Goal: Information Seeking & Learning: Learn about a topic

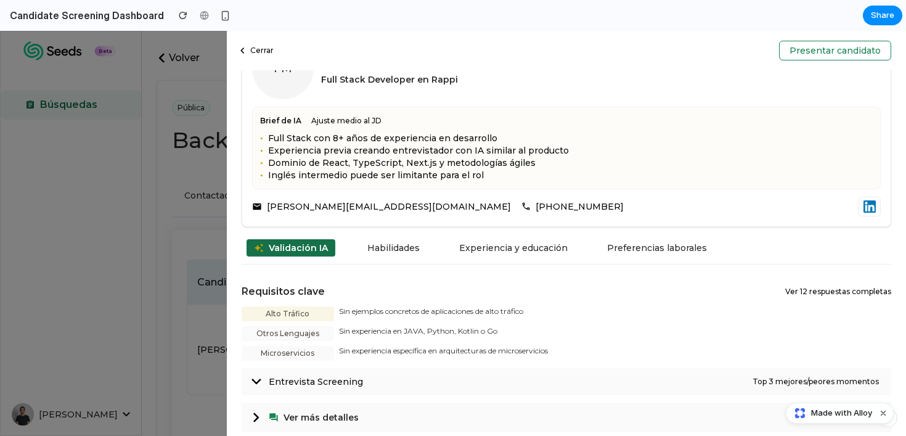
scroll to position [335, 0]
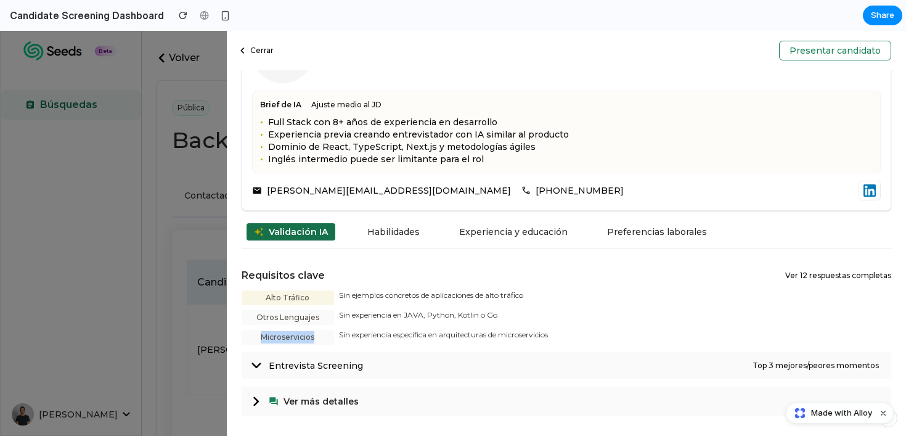
drag, startPoint x: 261, startPoint y: 333, endPoint x: 320, endPoint y: 331, distance: 59.8
click at [320, 331] on div "Microservicios" at bounding box center [287, 337] width 92 height 15
copy div "Microservicios"
drag, startPoint x: 265, startPoint y: 298, endPoint x: 311, endPoint y: 304, distance: 46.6
click at [311, 304] on div "Alto Tráfico" at bounding box center [287, 297] width 92 height 15
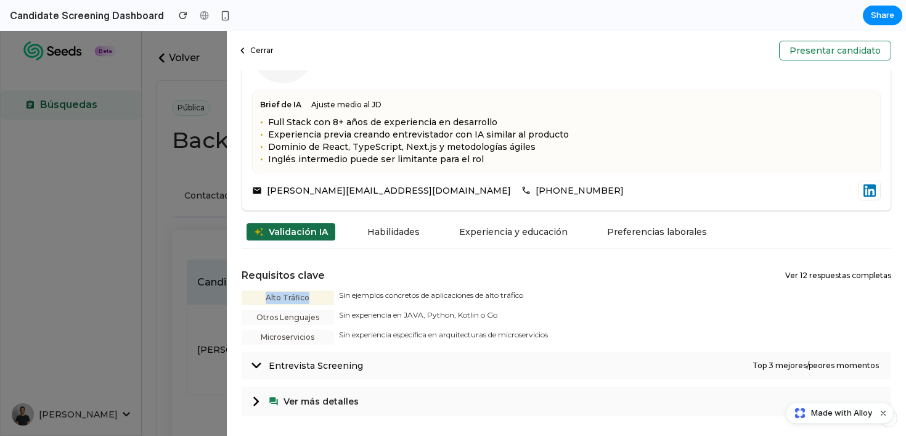
copy div "Alto Tráfico"
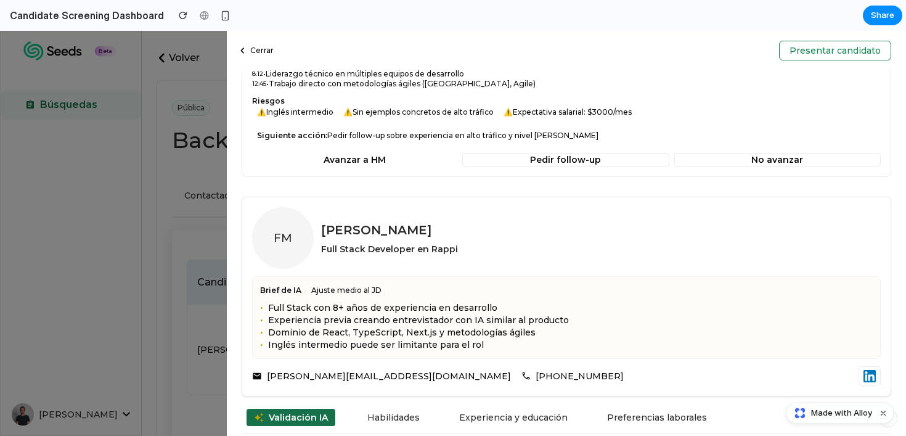
scroll to position [161, 0]
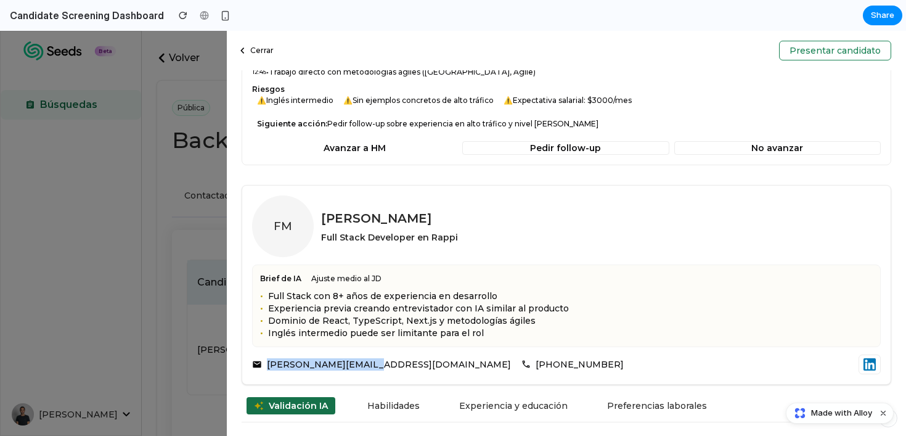
drag, startPoint x: 266, startPoint y: 363, endPoint x: 371, endPoint y: 362, distance: 104.7
click at [371, 362] on span "[PERSON_NAME][EMAIL_ADDRESS][DOMAIN_NAME]" at bounding box center [389, 364] width 244 height 12
copy span "[PERSON_NAME][EMAIL_ADDRESS][DOMAIN_NAME]"
drag, startPoint x: 400, startPoint y: 363, endPoint x: 473, endPoint y: 364, distance: 72.7
click at [473, 364] on div "[PERSON_NAME][EMAIL_ADDRESS][DOMAIN_NAME] [PHONE_NUMBER]" at bounding box center [566, 364] width 629 height 20
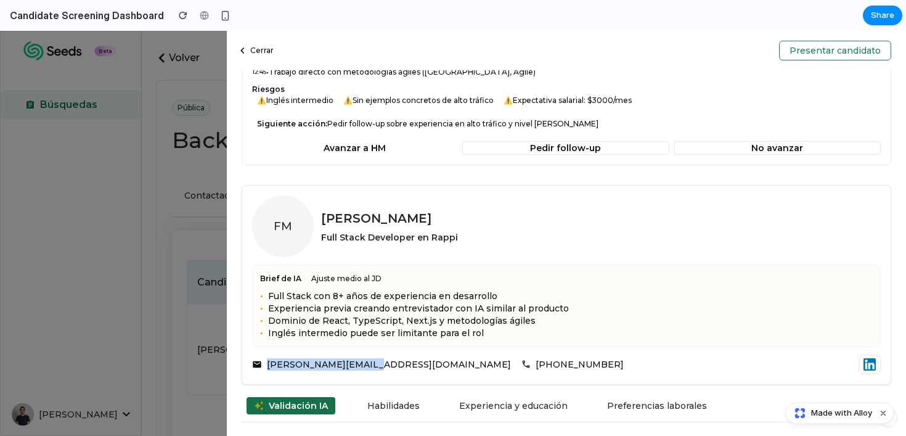
drag, startPoint x: 399, startPoint y: 362, endPoint x: 476, endPoint y: 362, distance: 77.6
click at [476, 362] on div "[PERSON_NAME][EMAIL_ADDRESS][DOMAIN_NAME] [PHONE_NUMBER]" at bounding box center [566, 364] width 629 height 20
copy span "[PHONE_NUMBER]"
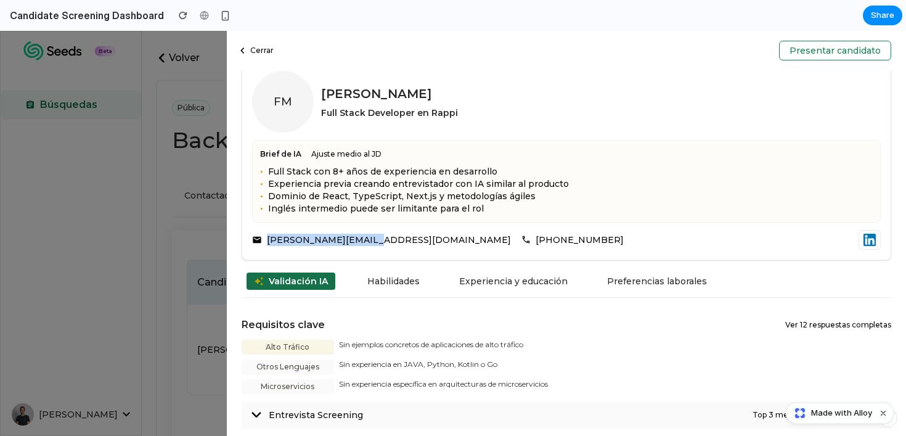
scroll to position [335, 0]
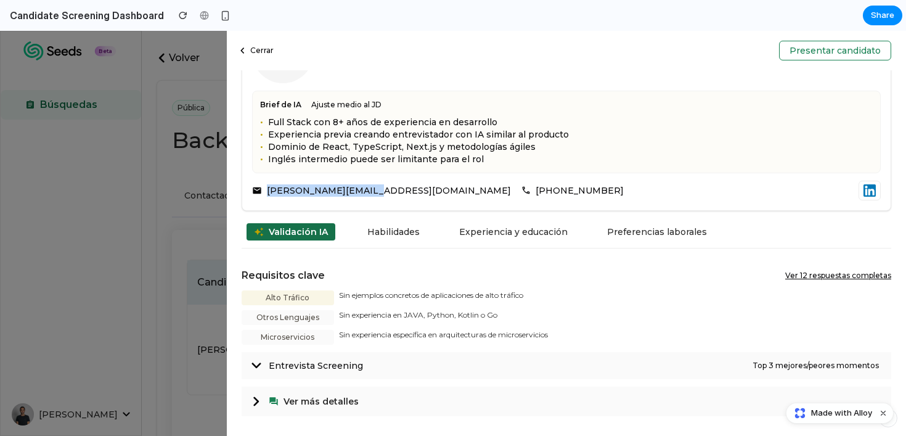
click at [812, 276] on button "Ver 12 respuestas completas" at bounding box center [838, 275] width 106 height 10
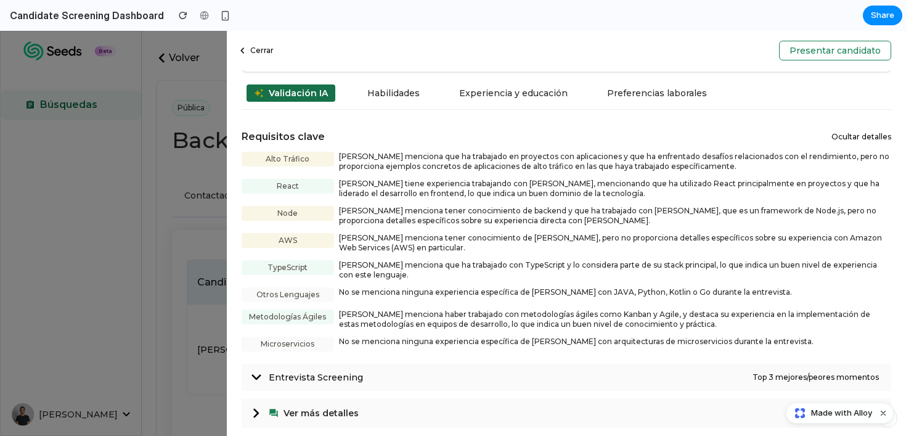
scroll to position [485, 0]
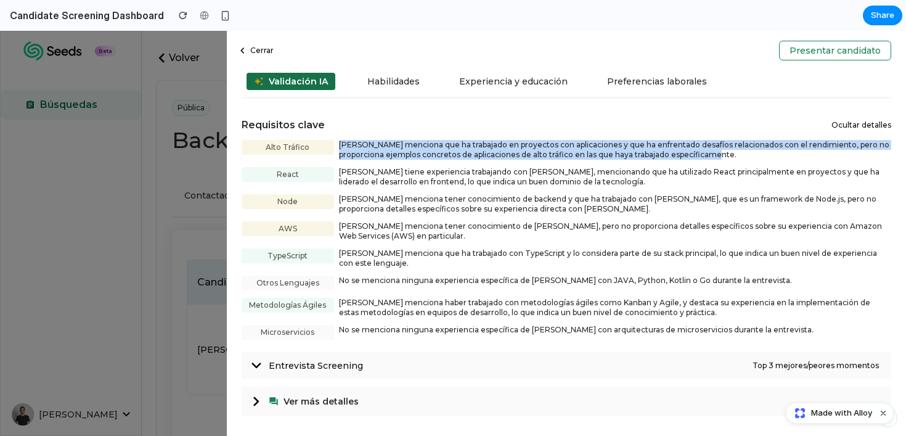
drag, startPoint x: 339, startPoint y: 144, endPoint x: 757, endPoint y: 158, distance: 418.5
click at [757, 158] on span "[PERSON_NAME] menciona que ha trabajado en proyectos con aplicaciones y que ha …" at bounding box center [615, 150] width 553 height 20
copy span "[PERSON_NAME] menciona que ha trabajado en proyectos con aplicaciones y que ha …"
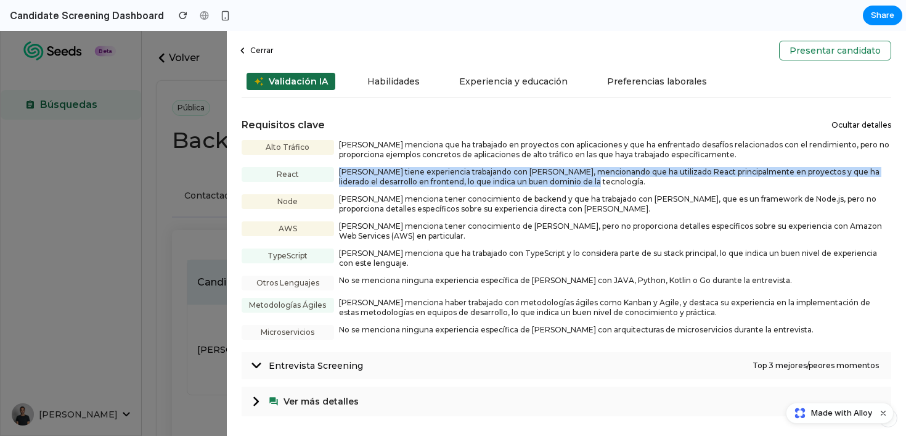
drag, startPoint x: 570, startPoint y: 177, endPoint x: 312, endPoint y: 173, distance: 257.6
click at [312, 173] on div "React [PERSON_NAME] tiene experiencia trabajando con [PERSON_NAME], mencionando…" at bounding box center [566, 177] width 650 height 20
copy div "[PERSON_NAME] tiene experiencia trabajando con [PERSON_NAME], mencionando que h…"
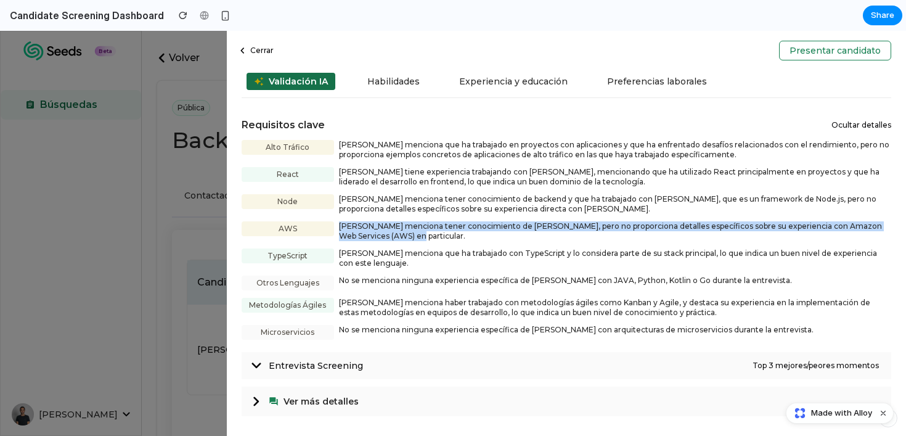
drag, startPoint x: 389, startPoint y: 233, endPoint x: 338, endPoint y: 229, distance: 51.3
click at [338, 229] on div "AWS [PERSON_NAME] menciona tener conocimiento de [PERSON_NAME], pero no proporc…" at bounding box center [566, 231] width 650 height 20
copy span "[PERSON_NAME] menciona tener conocimiento de [PERSON_NAME], pero no proporciona…"
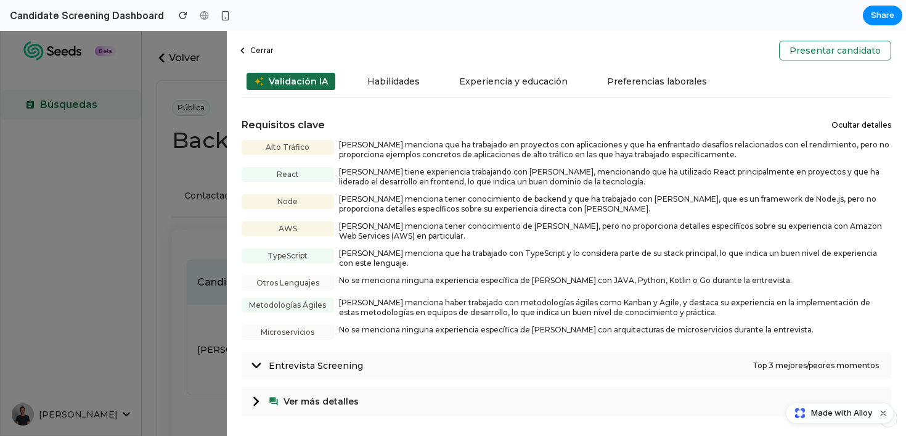
click at [784, 363] on span "Top 3 mejores/peores momentos" at bounding box center [815, 365] width 126 height 10
click at [854, 129] on button "Ocultar detalles" at bounding box center [861, 125] width 60 height 10
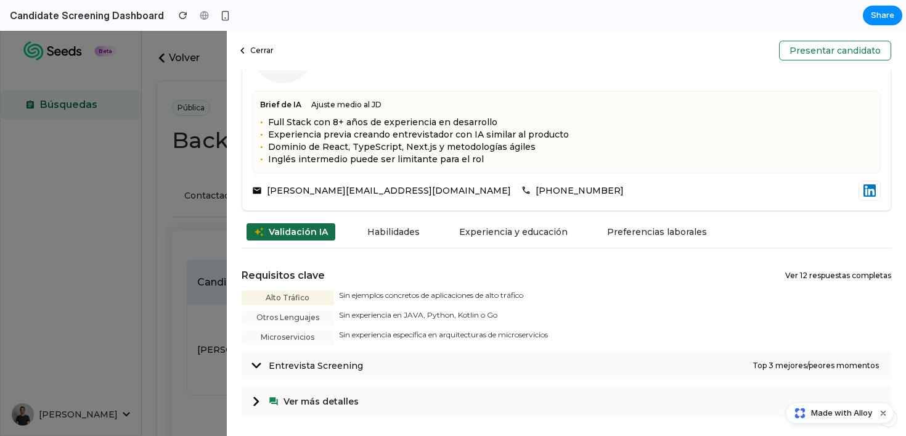
click at [309, 394] on p "Ver más detalles" at bounding box center [576, 401] width 615 height 15
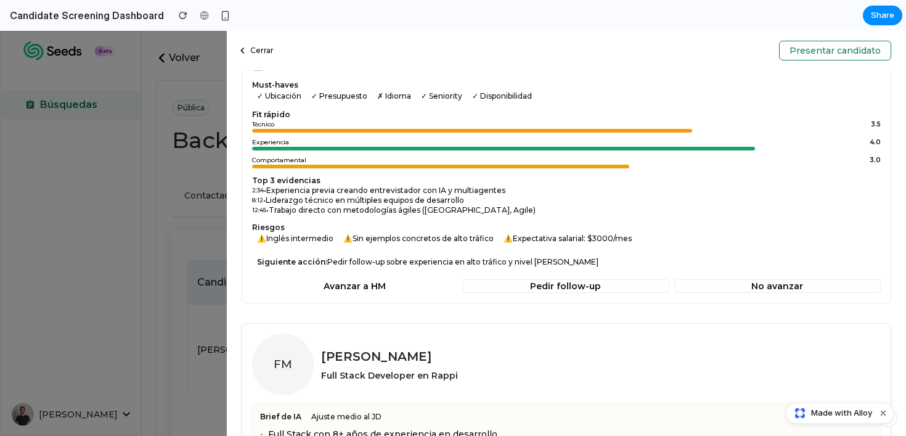
scroll to position [0, 0]
